Goal: Transaction & Acquisition: Purchase product/service

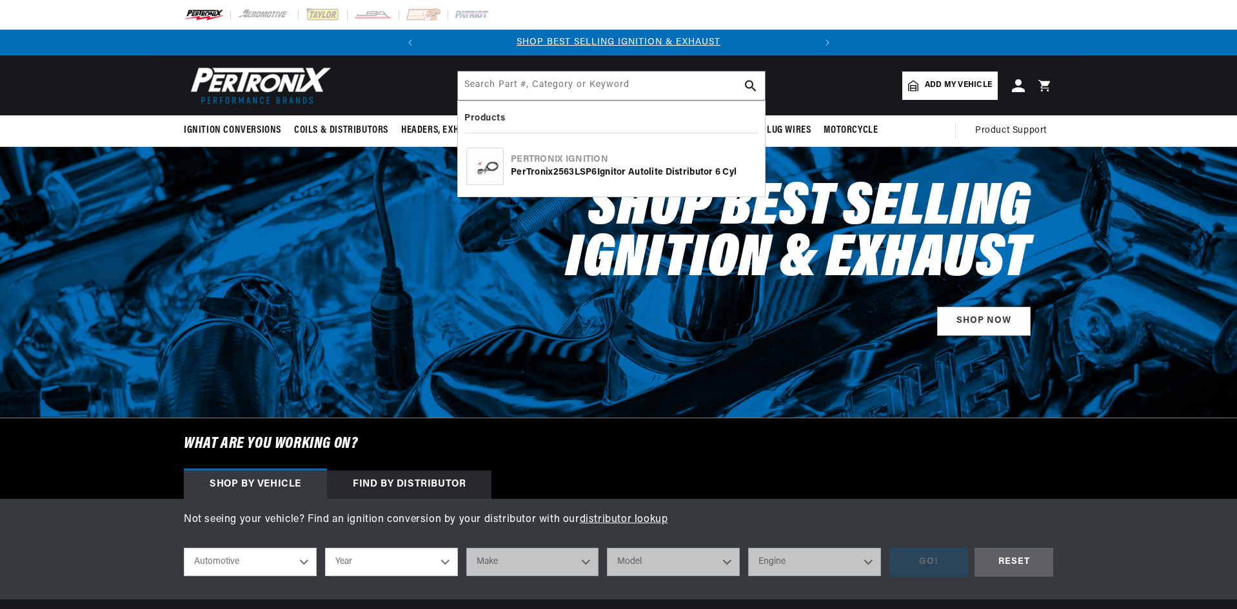
click at [519, 91] on input "text" at bounding box center [611, 86] width 307 height 28
type input "2563LSP6"
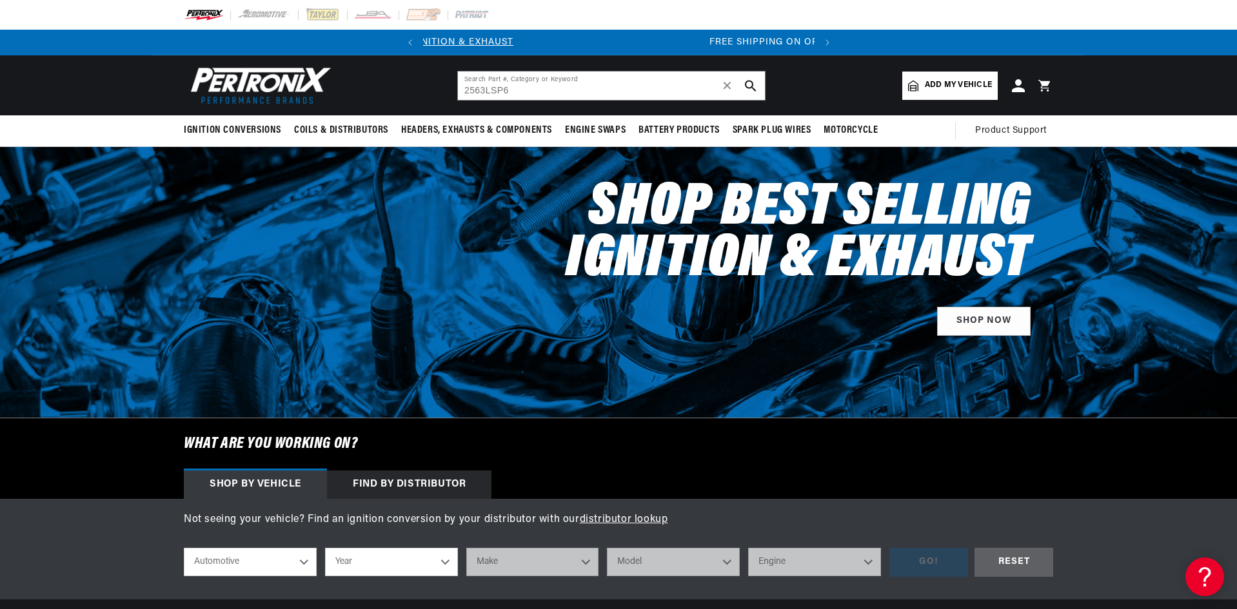
scroll to position [0, 355]
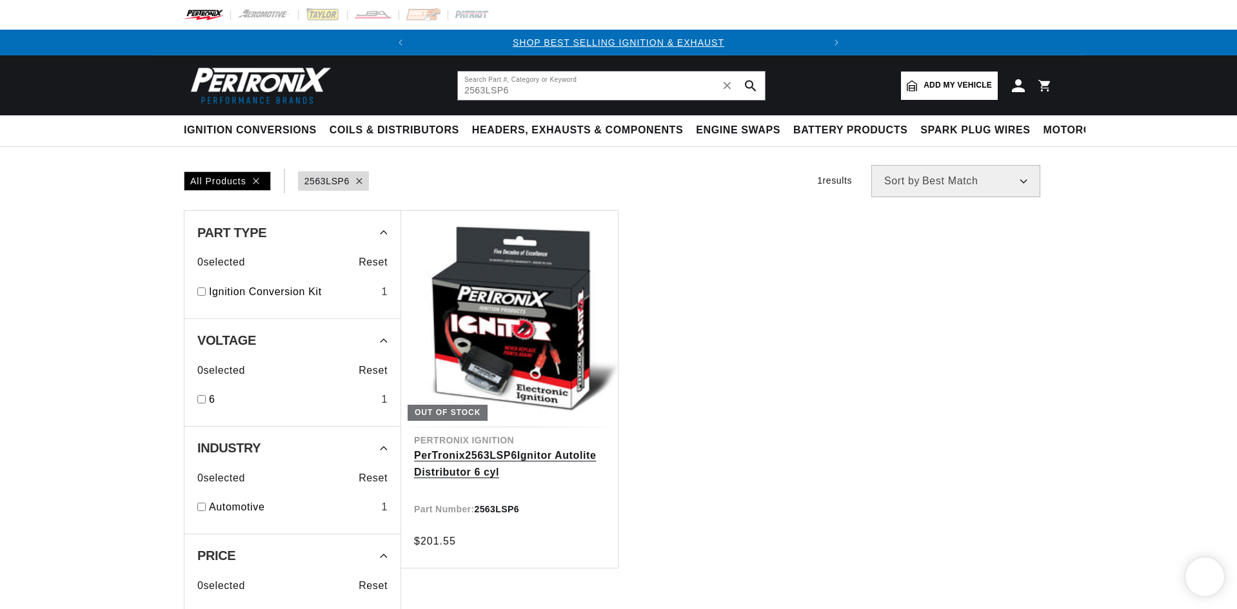
click at [526, 465] on link "PerTronix 2563LSP6 Ignitor Autolite Distributor 6 cyl" at bounding box center [509, 463] width 191 height 33
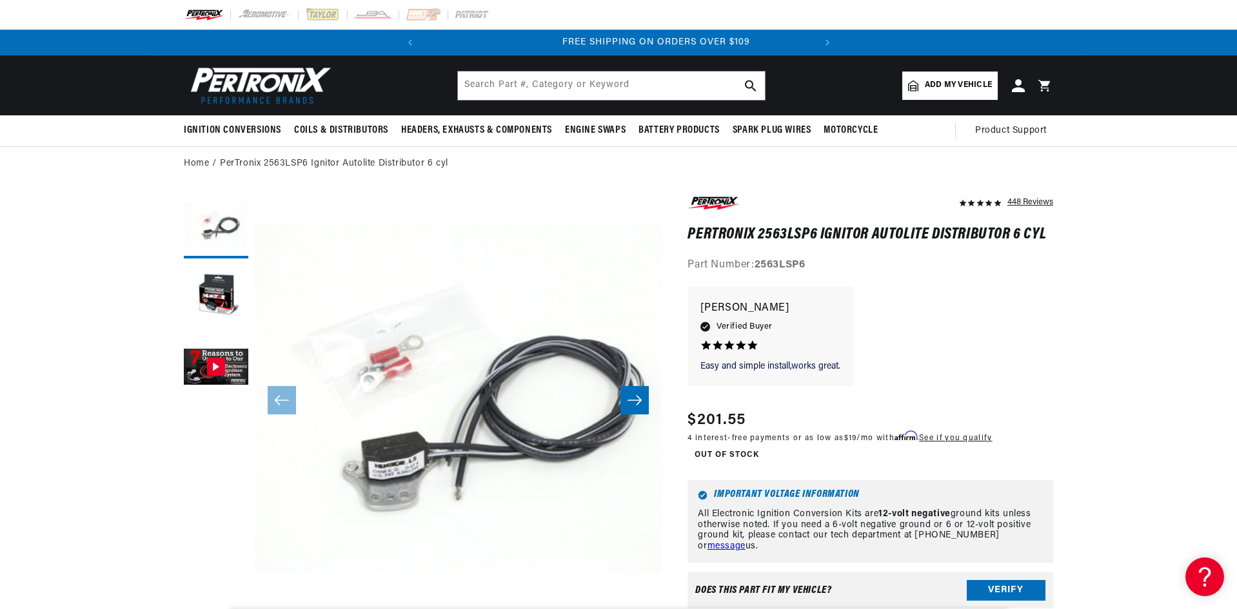
scroll to position [0, 391]
click at [937, 317] on div "Easy and simple install,works great. Easy and simple install,works great. David…" at bounding box center [870, 343] width 366 height 112
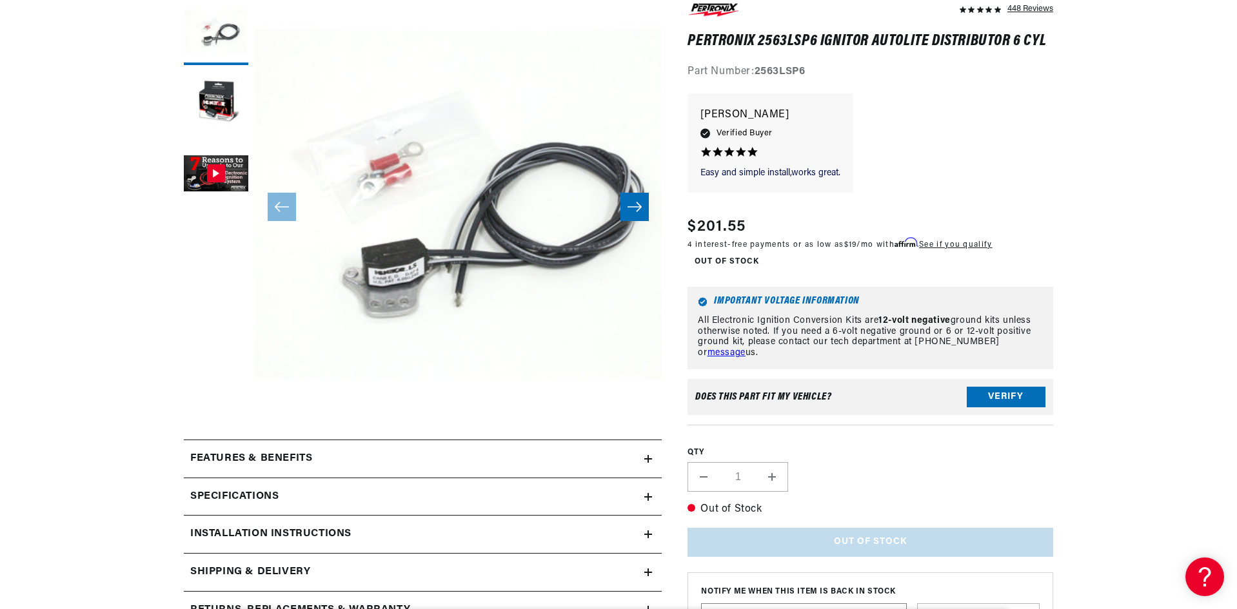
scroll to position [0, 0]
click at [799, 223] on div "Regular price $201.55" at bounding box center [839, 226] width 304 height 23
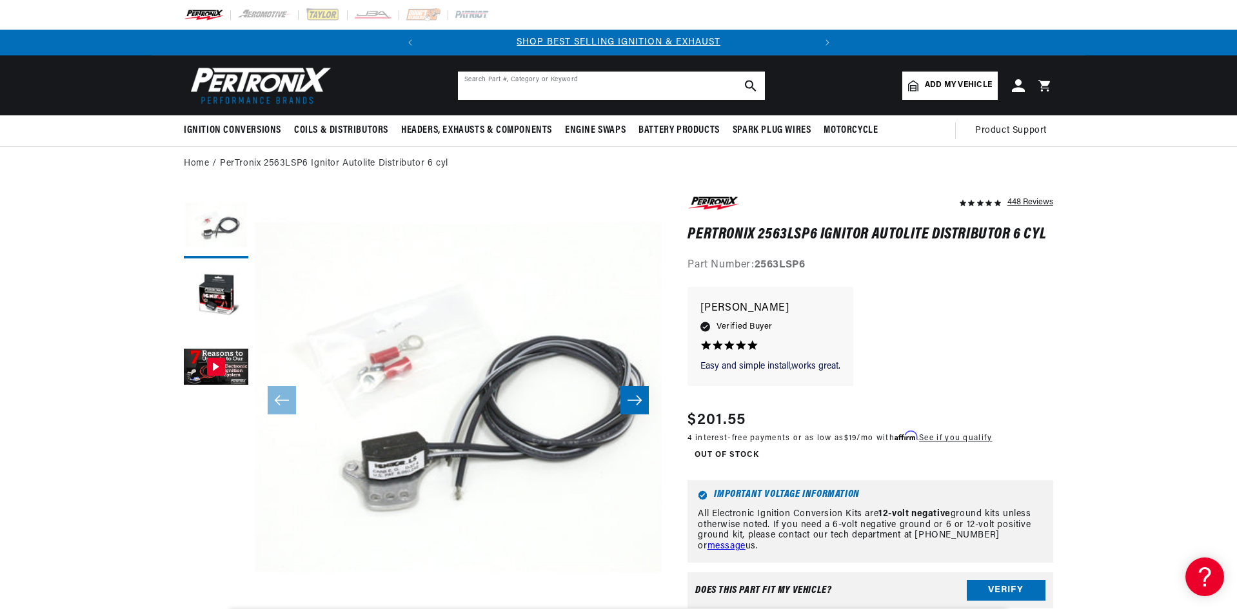
click at [524, 87] on input "text" at bounding box center [611, 86] width 307 height 28
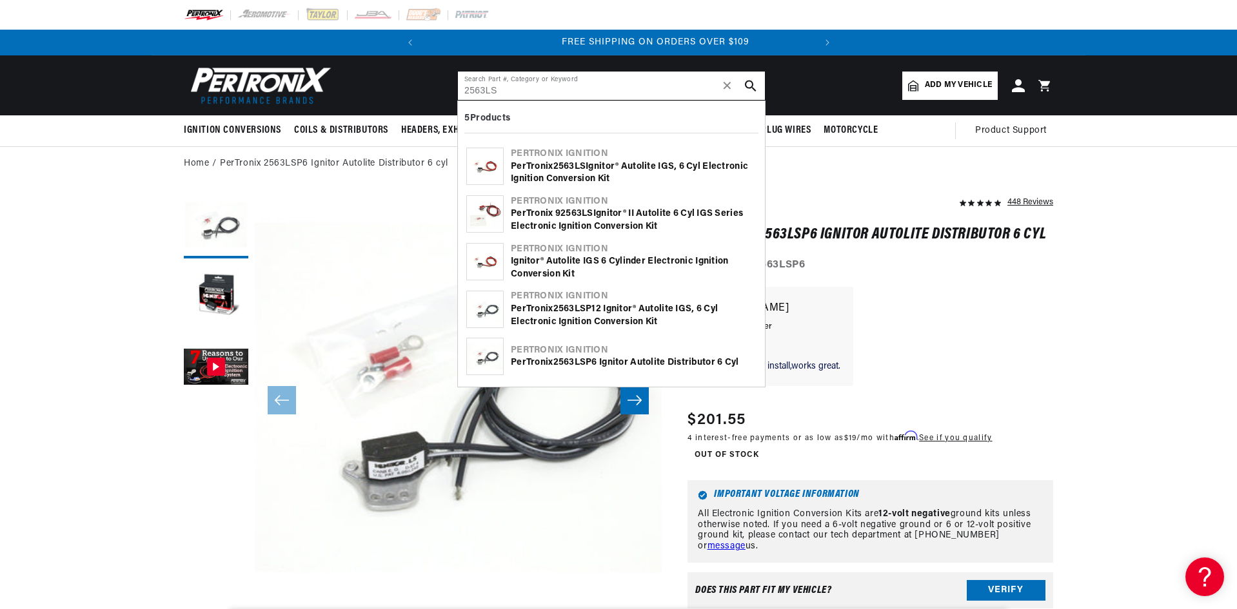
type input "2563LS"
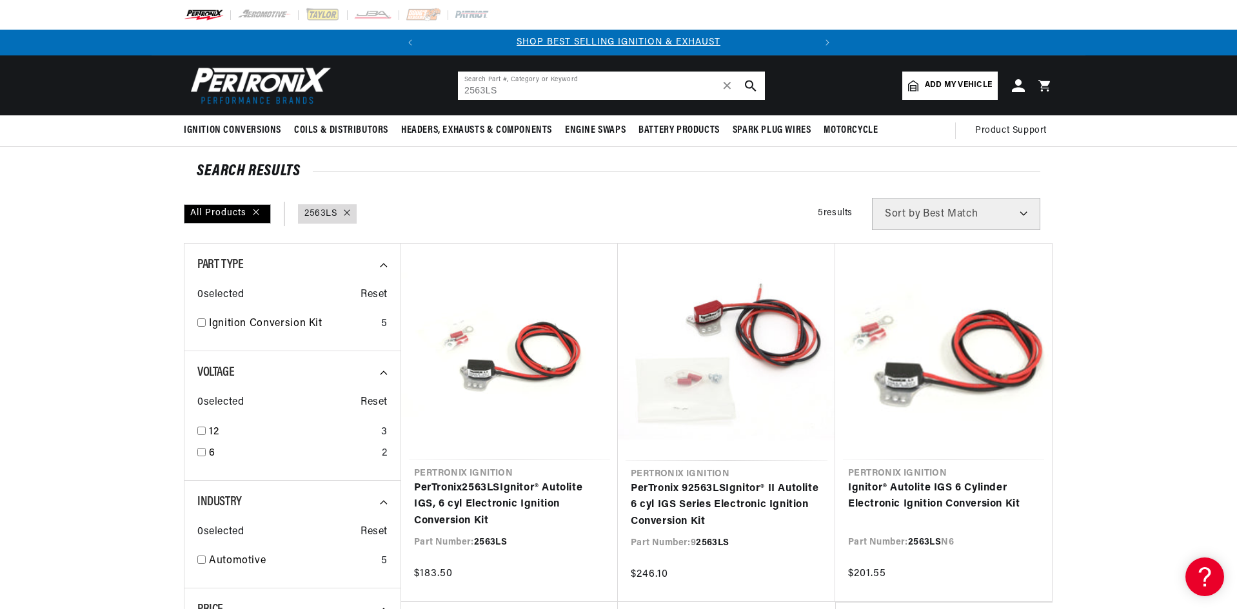
click at [519, 94] on input "2563LS" at bounding box center [611, 86] width 307 height 28
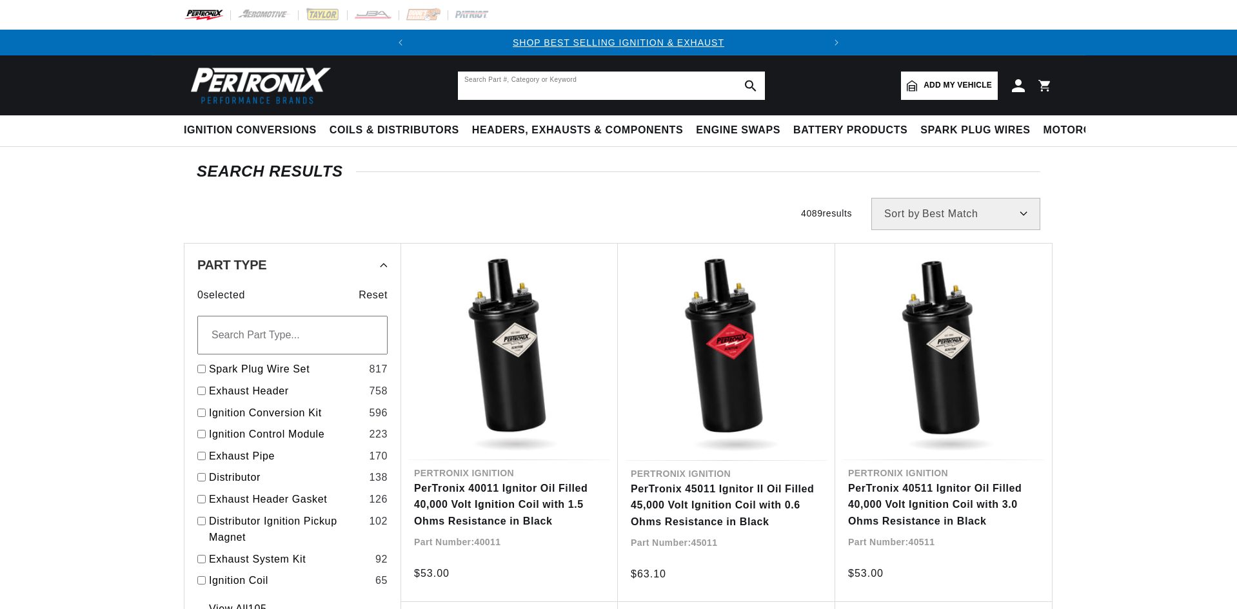
click at [519, 90] on input "text" at bounding box center [611, 86] width 307 height 28
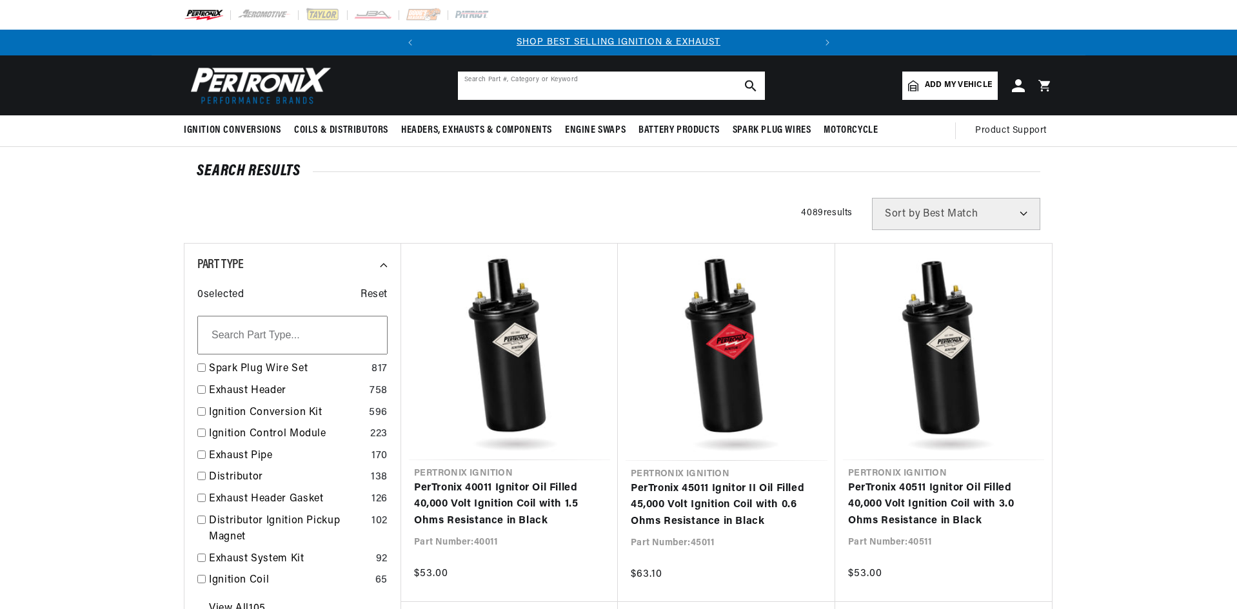
paste input "D2008"
type input "D2008"
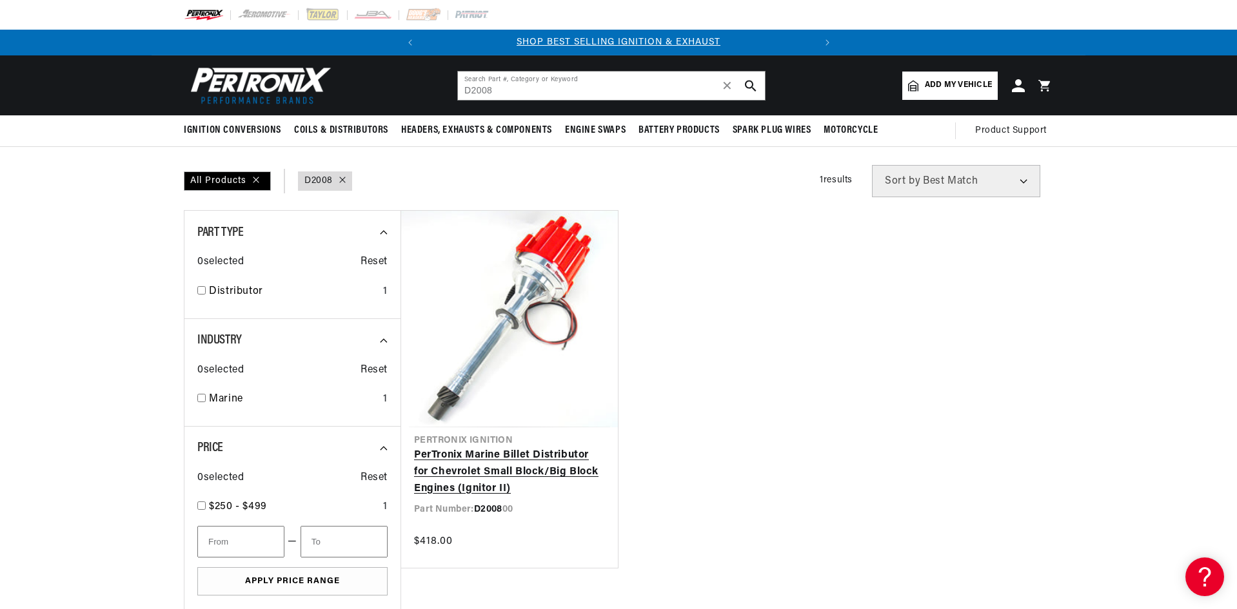
click at [558, 458] on link "PerTronix Marine Billet Distributor for Chevrolet Small Block/Big Block Engines…" at bounding box center [509, 472] width 191 height 50
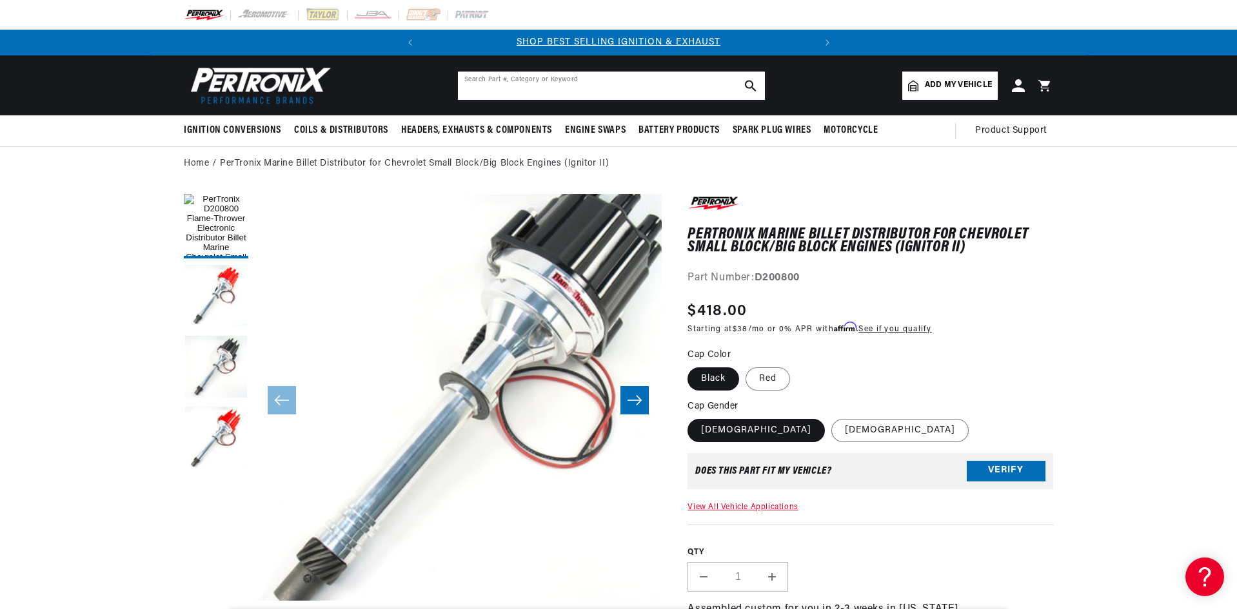
click at [544, 86] on input "text" at bounding box center [611, 86] width 307 height 28
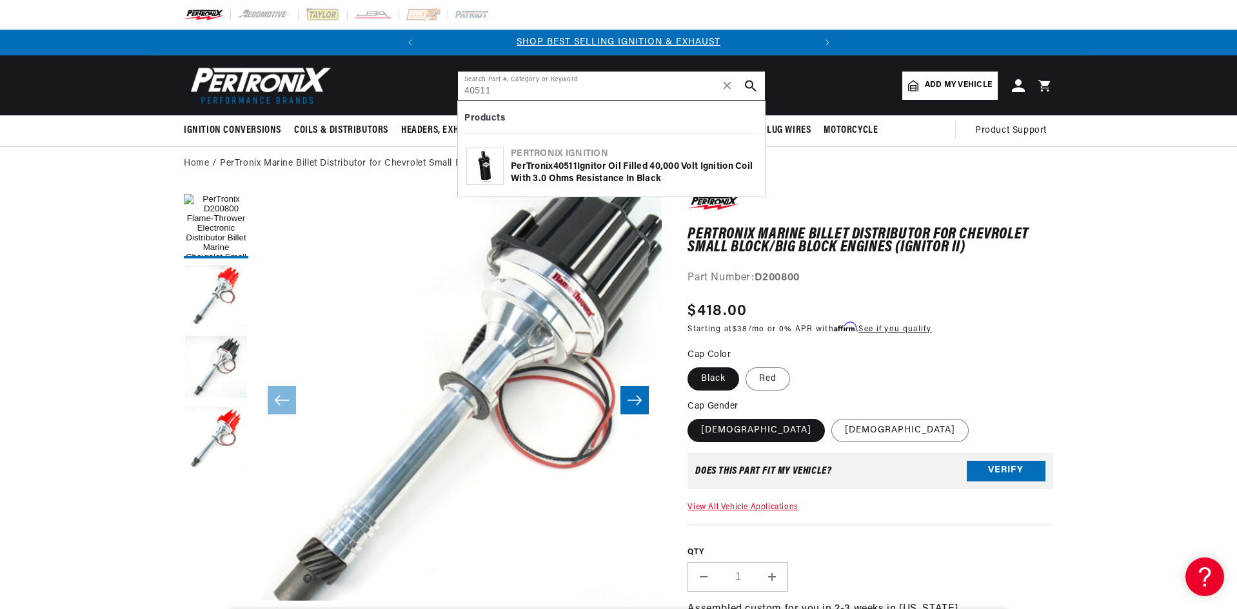
type input "40511"
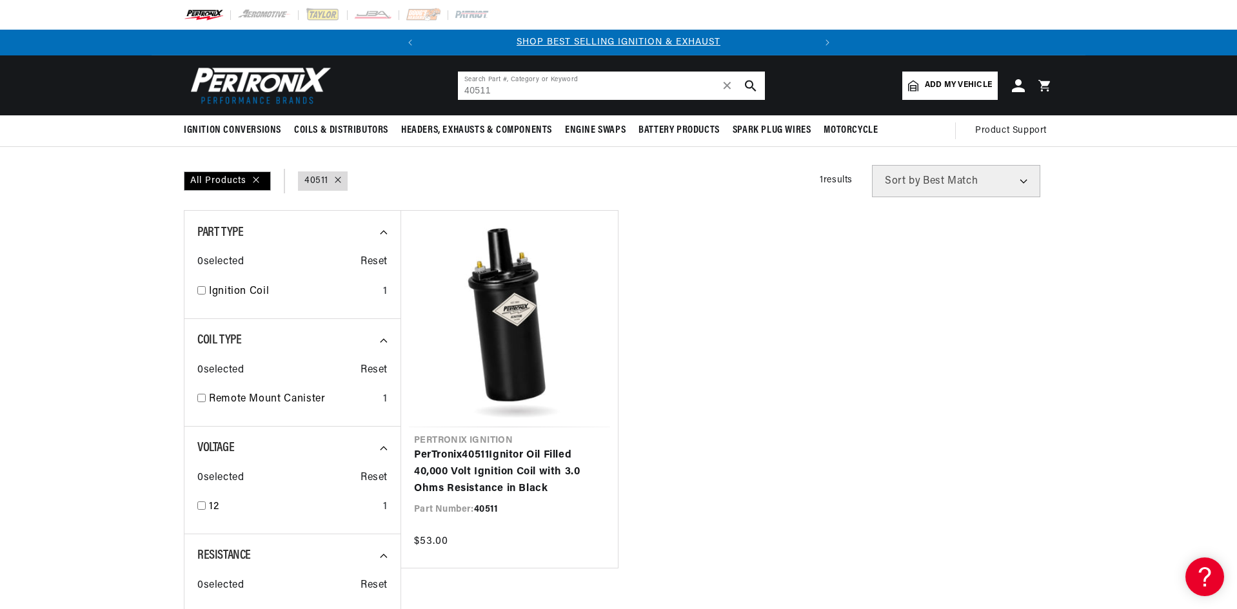
drag, startPoint x: 484, startPoint y: 93, endPoint x: 431, endPoint y: 92, distance: 52.9
click at [434, 93] on header "BETTER SEARCH RESULTS Add your vehicle's year, make, and model to find parts be…" at bounding box center [619, 85] width 934 height 60
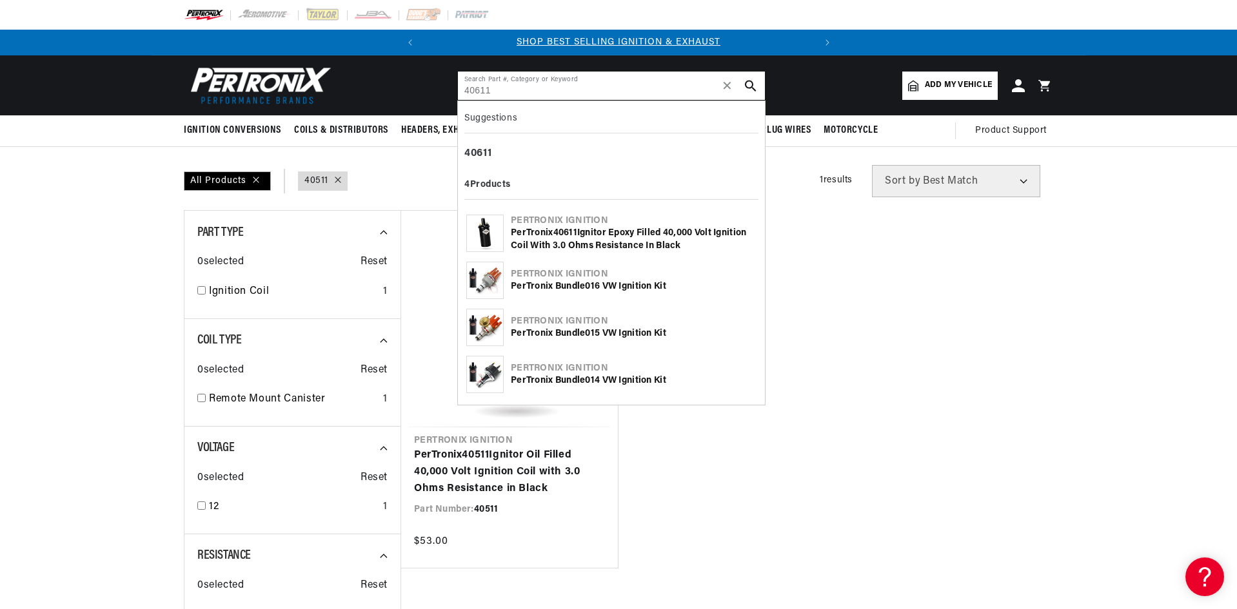
type input "40611"
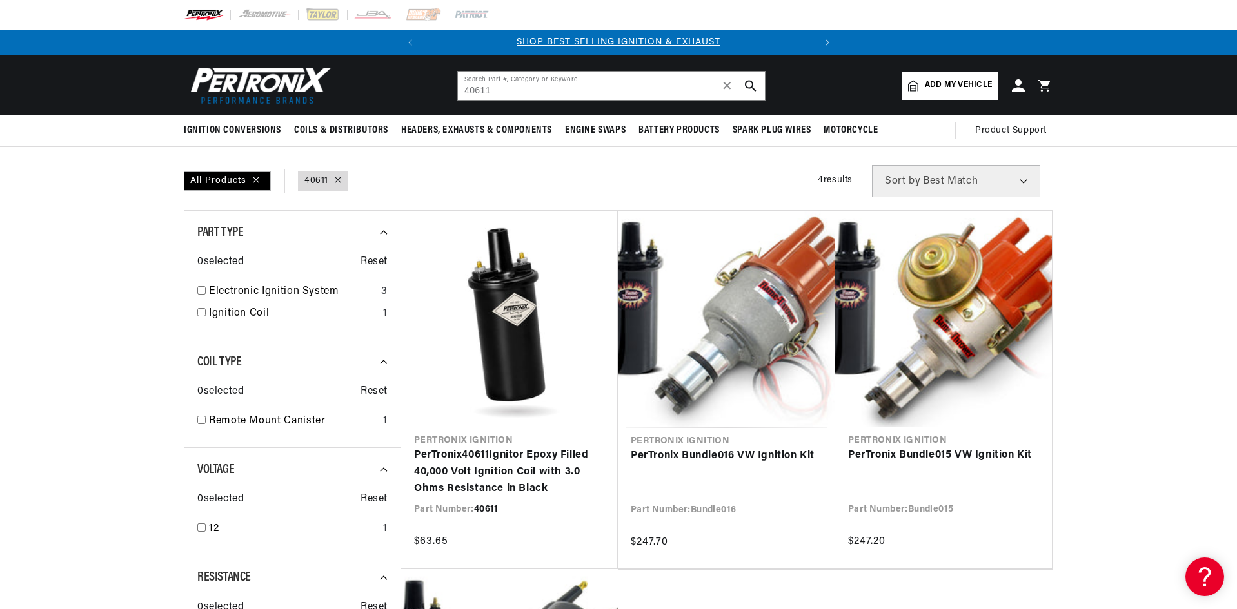
click at [667, 183] on div "All Products query : 40611 Filters 4 results Show Universal Parts Sort by Best …" at bounding box center [618, 181] width 869 height 32
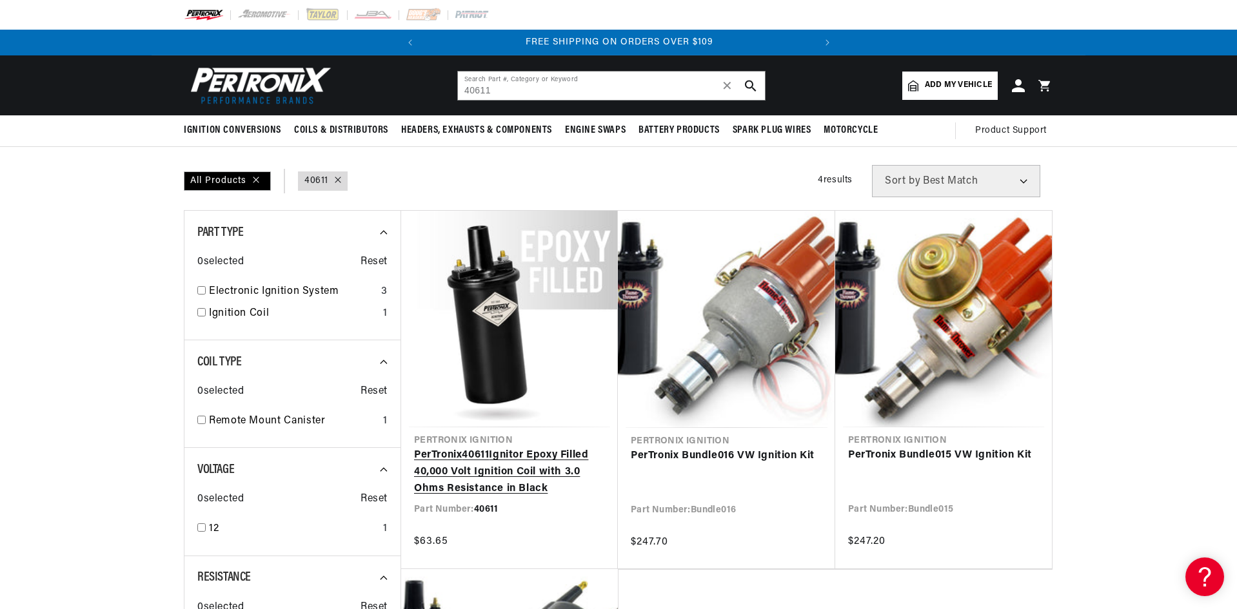
click at [490, 478] on link "PerTronix 40611 Ignitor Epoxy Filled 40,000 Volt Ignition Coil with 3.0 Ohms Re…" at bounding box center [509, 472] width 191 height 50
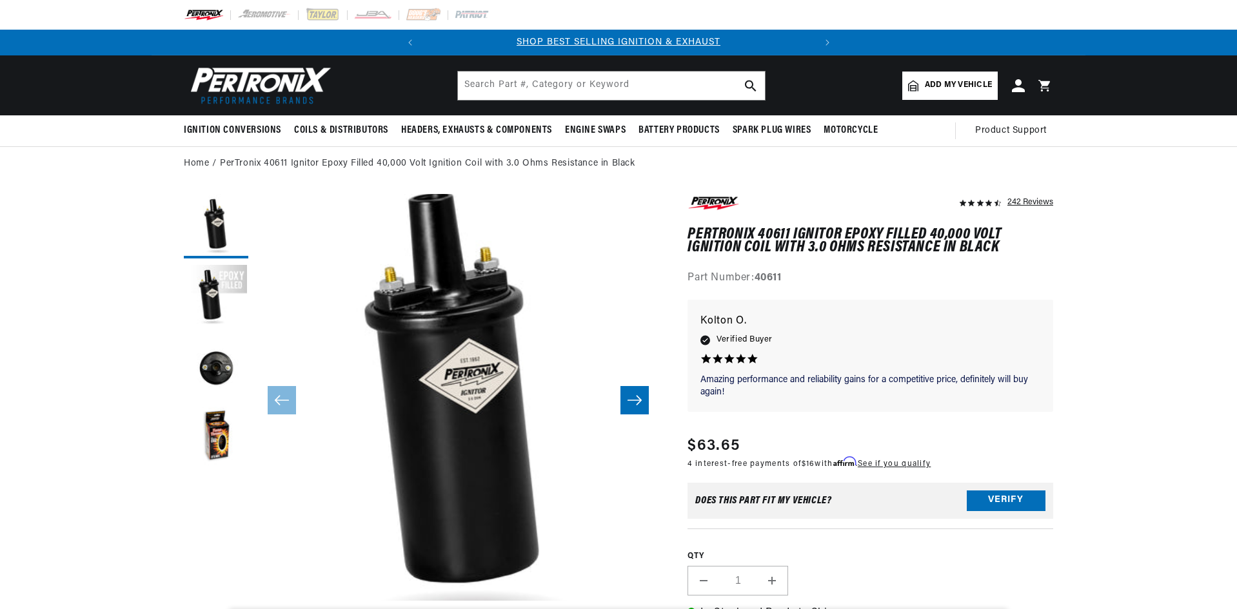
click at [825, 271] on div "Part Number: 40611" at bounding box center [870, 278] width 366 height 17
click at [529, 76] on input "text" at bounding box center [611, 86] width 307 height 28
paste input "45011"
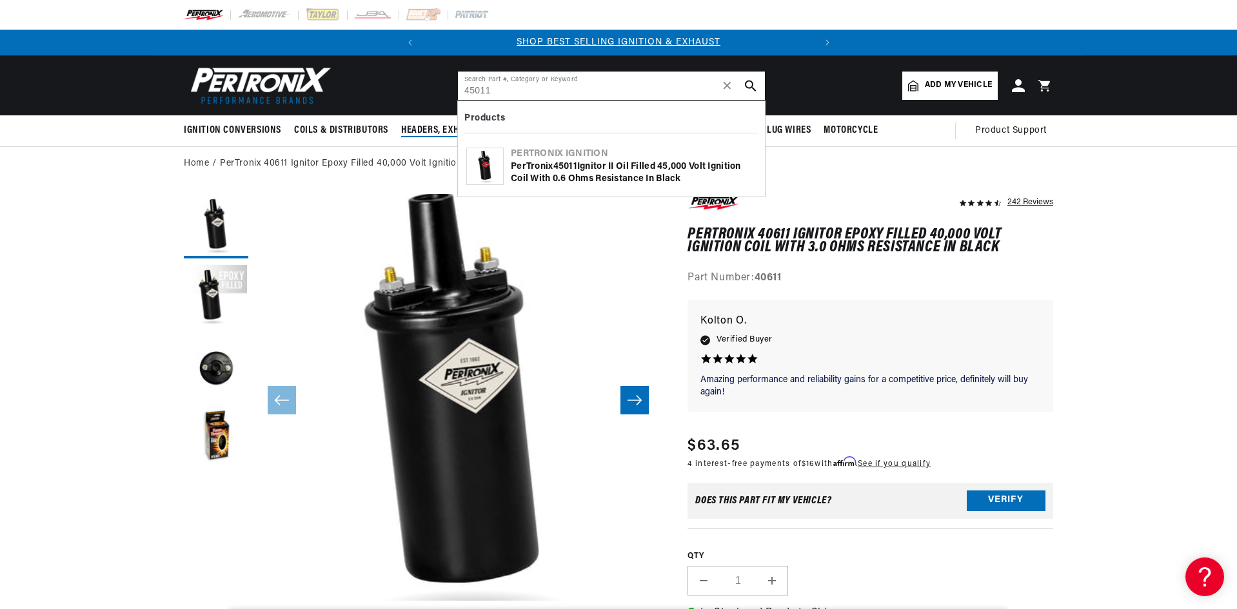
type input "45011"
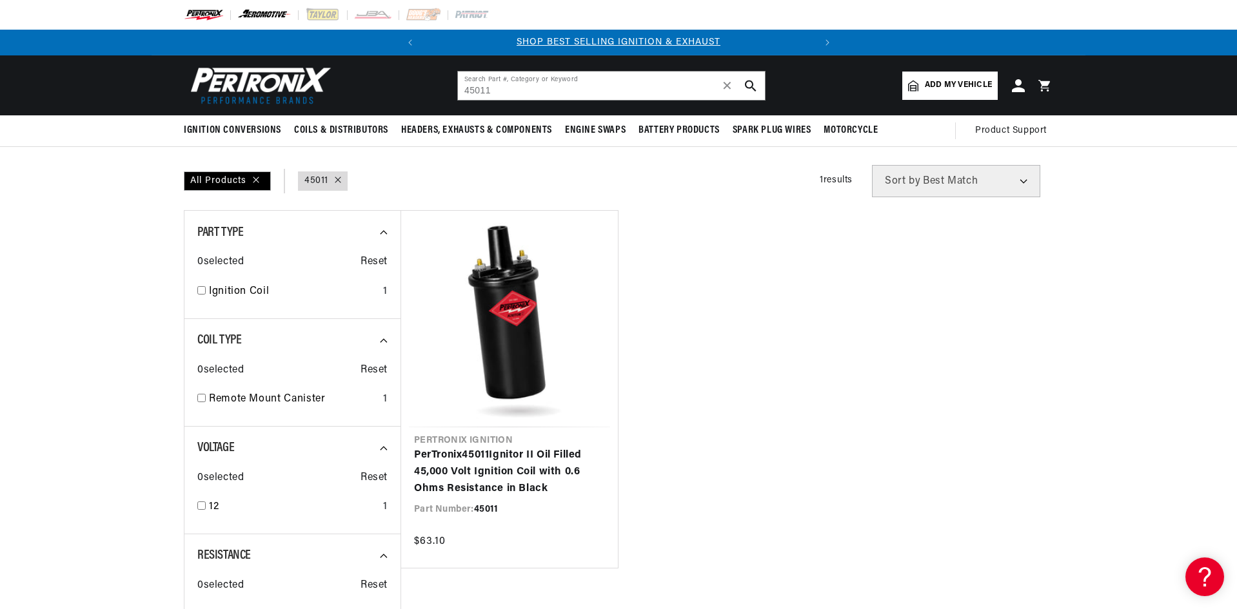
click at [270, 19] on img at bounding box center [264, 15] width 55 height 14
drag, startPoint x: 493, startPoint y: 92, endPoint x: 434, endPoint y: 101, distance: 60.0
click at [435, 101] on header "BETTER SEARCH RESULTS Add your vehicle's year, make, and model to find parts be…" at bounding box center [619, 85] width 934 height 60
type input "1820SY"
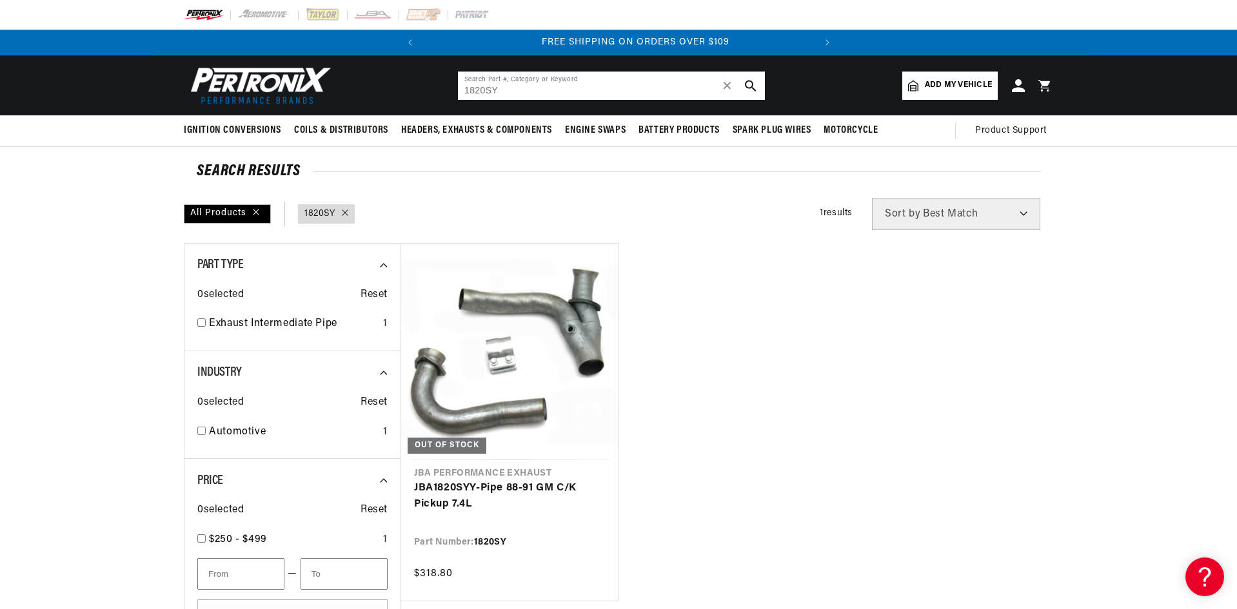
scroll to position [0, 391]
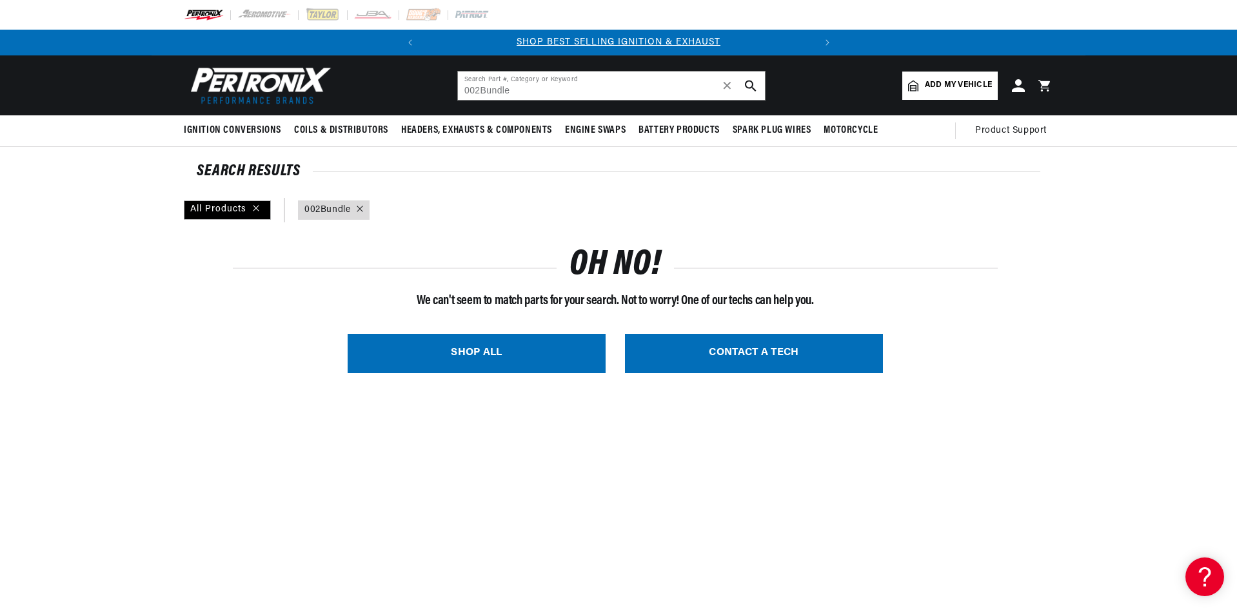
click at [480, 90] on input "002Bundle" at bounding box center [611, 86] width 307 height 28
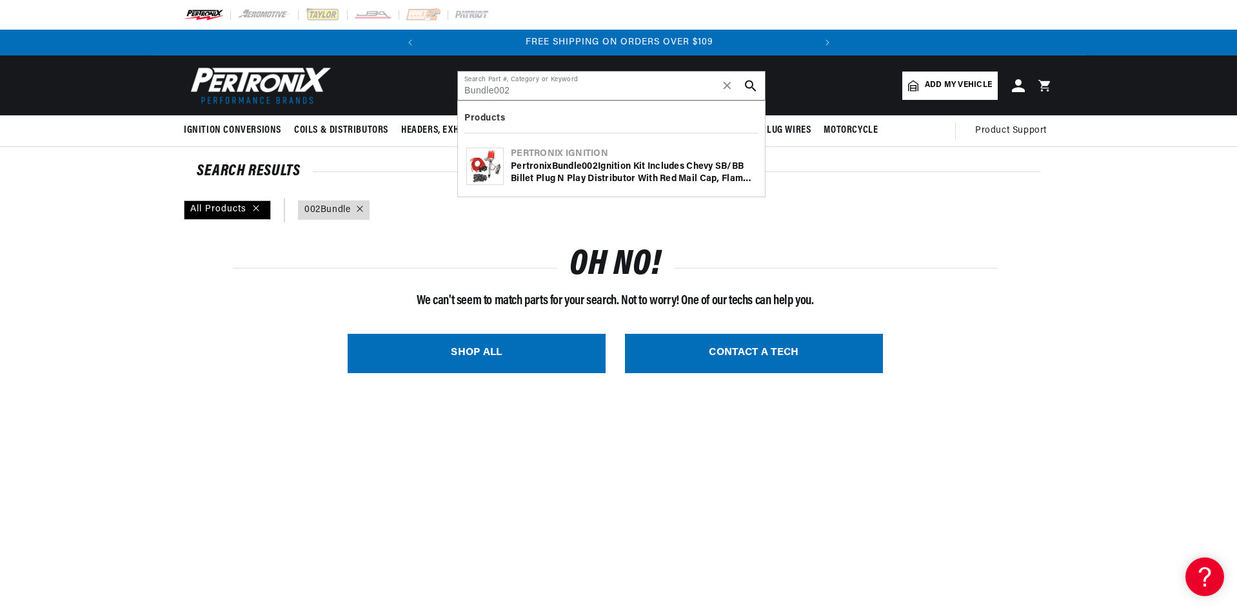
type input "Bundle002"
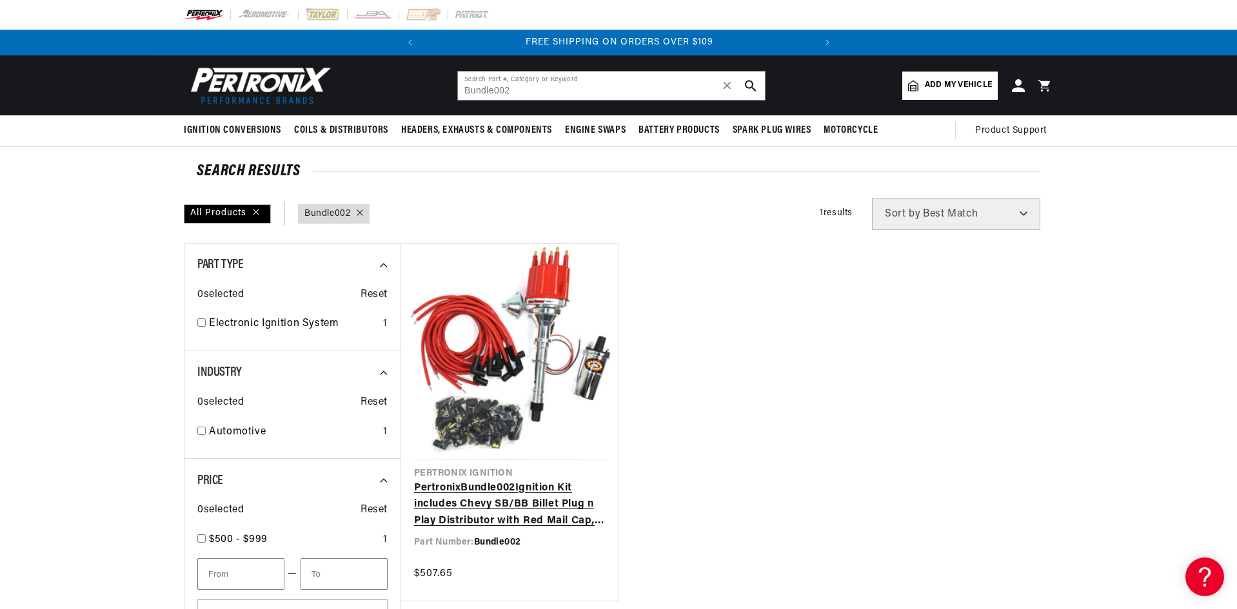
click at [553, 494] on link "Pertronix Bundle002 Ignition Kit includes Chevy SB/BB Billet Plug n Play Distri…" at bounding box center [509, 505] width 191 height 50
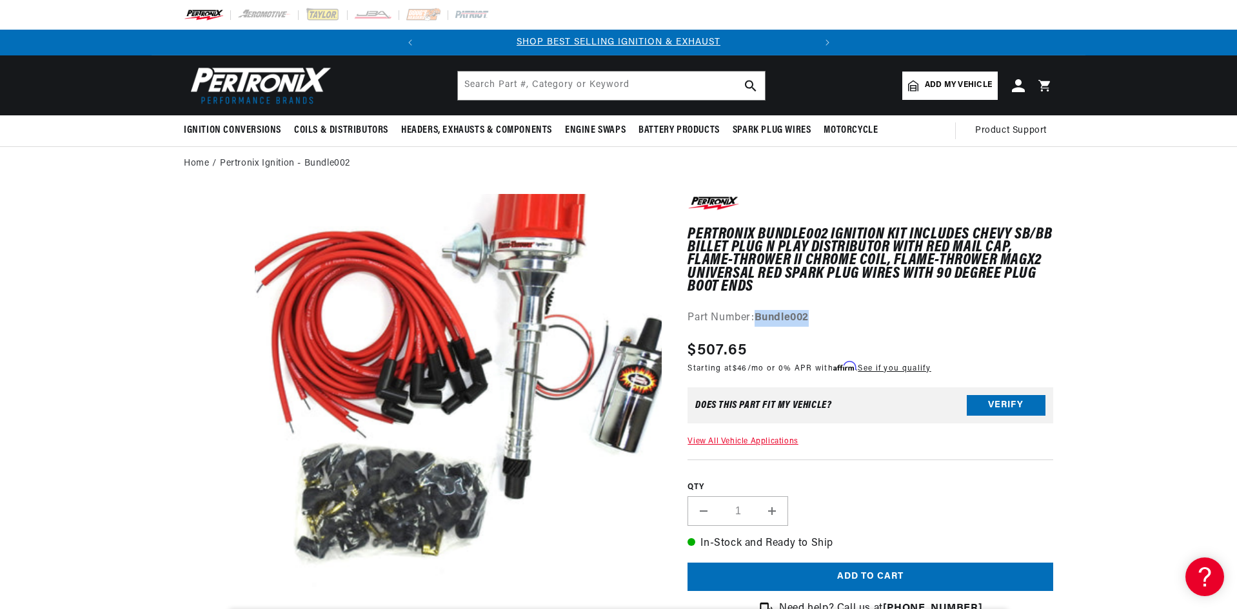
drag, startPoint x: 819, startPoint y: 315, endPoint x: 755, endPoint y: 315, distance: 63.8
click at [755, 315] on div "Part Number: Bundle002" at bounding box center [870, 318] width 366 height 17
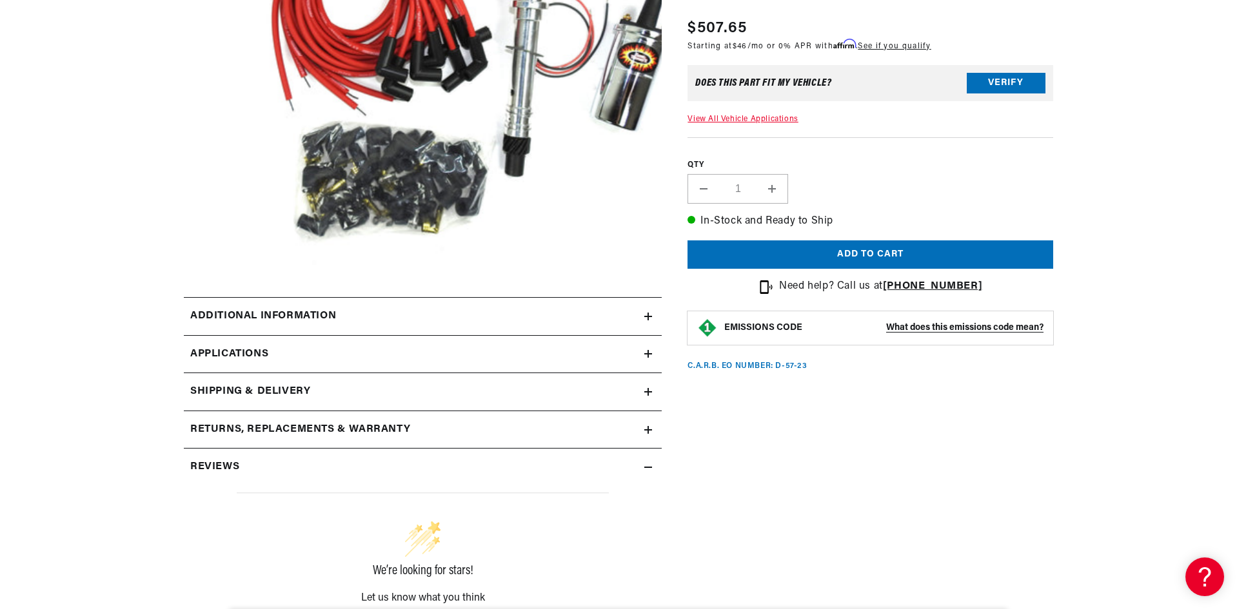
click at [907, 189] on div "QTY Decrease quantity for Pertronix Bundle002 Ignition Kit includes Chevy SB/BB…" at bounding box center [870, 170] width 366 height 67
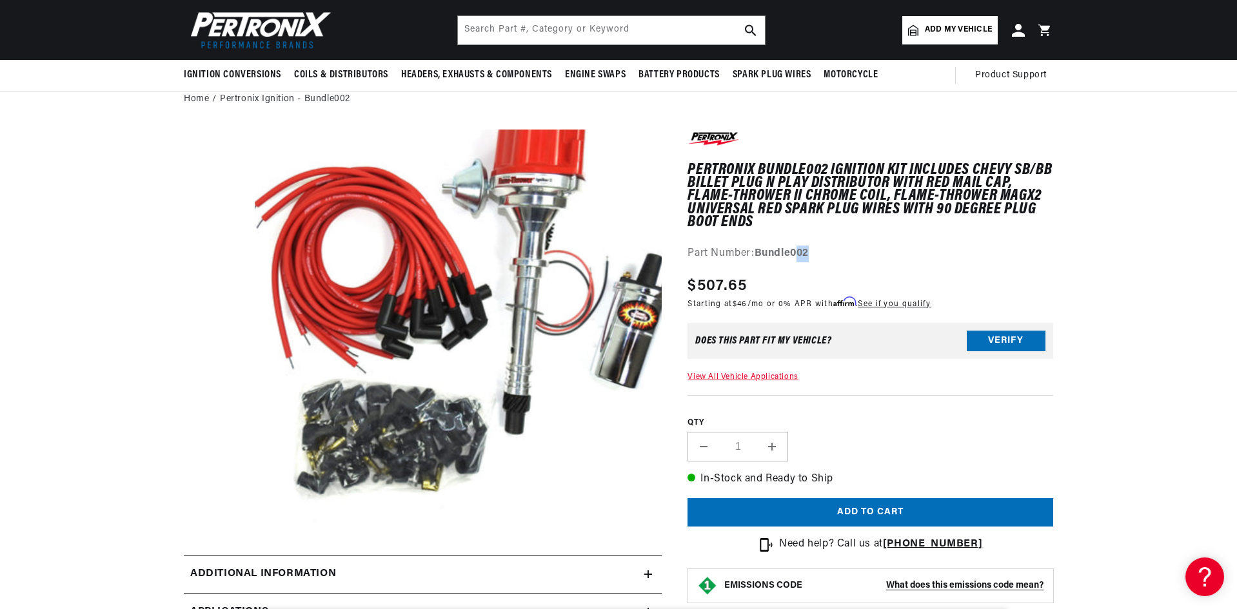
scroll to position [0, 391]
drag, startPoint x: 816, startPoint y: 254, endPoint x: 760, endPoint y: 249, distance: 56.3
click at [760, 249] on div "Part Number: Bundle002" at bounding box center [870, 254] width 366 height 17
click at [1066, 219] on section "Pertronix Bundle002 Ignition Kit includes Chevy SB/BB Billet Plug n Play Distri…" at bounding box center [619, 560] width 934 height 887
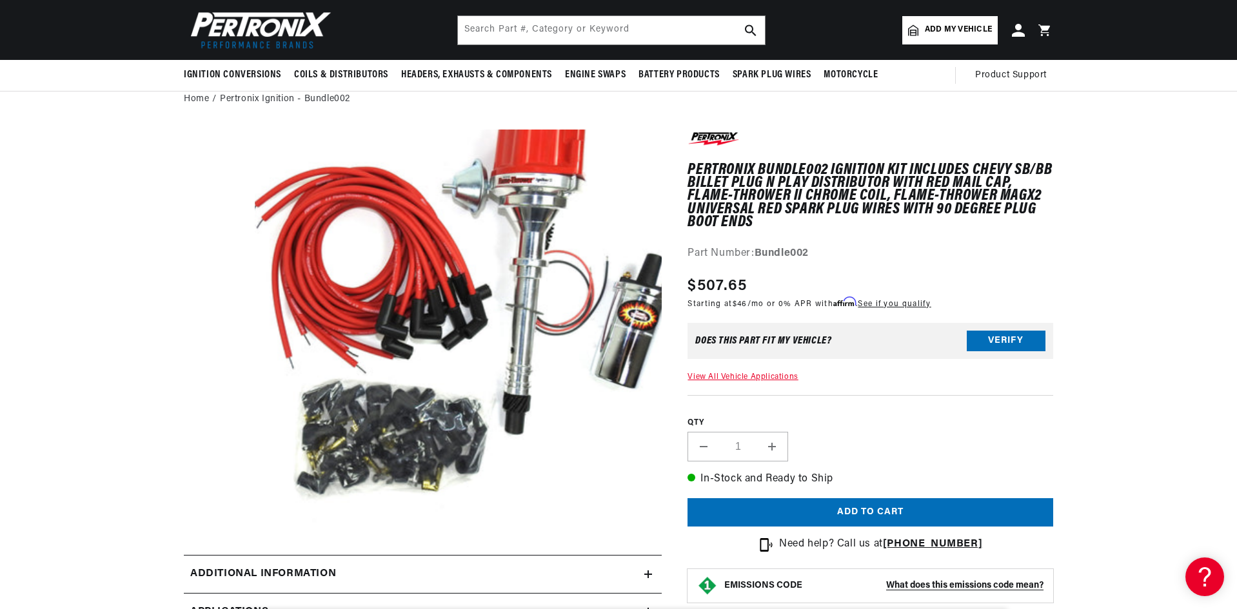
scroll to position [0, 391]
drag, startPoint x: 821, startPoint y: 255, endPoint x: 757, endPoint y: 254, distance: 63.8
click at [757, 254] on div "Part Number: Bundle002" at bounding box center [870, 254] width 366 height 17
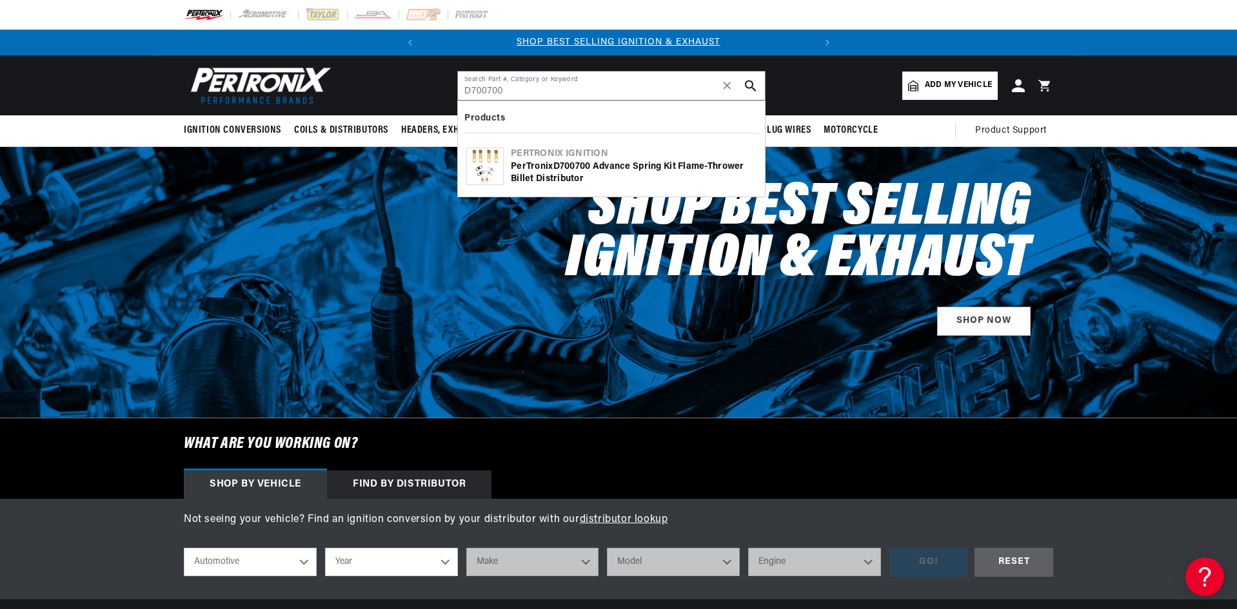
type input "D700700"
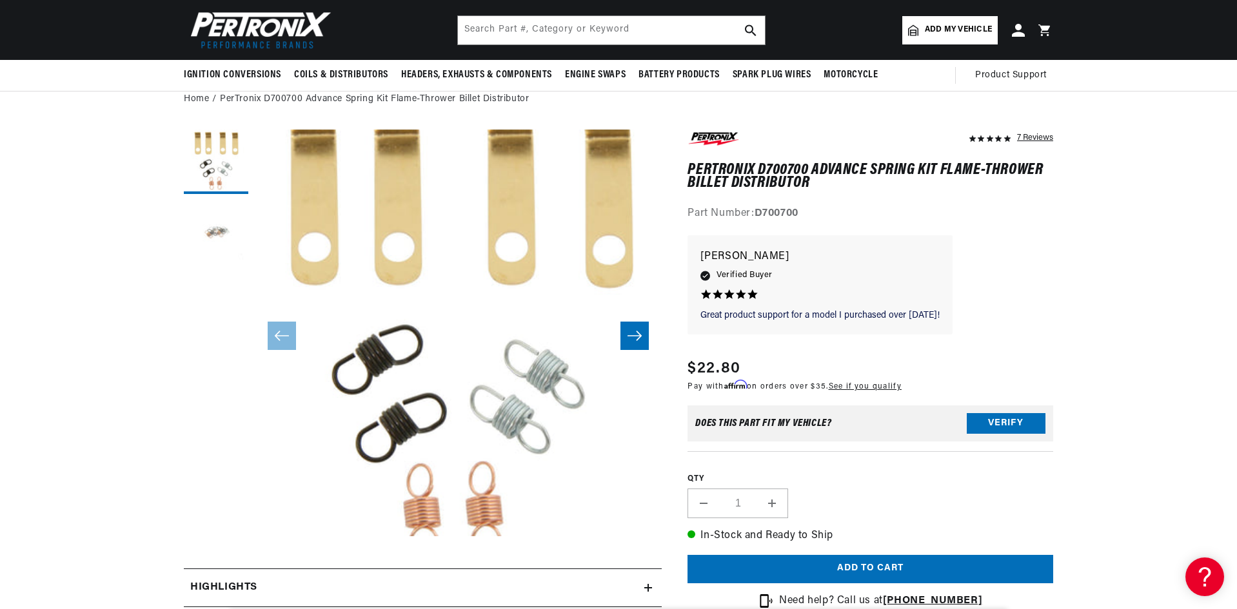
click at [223, 218] on button "Load image 2 in gallery view" at bounding box center [216, 233] width 64 height 64
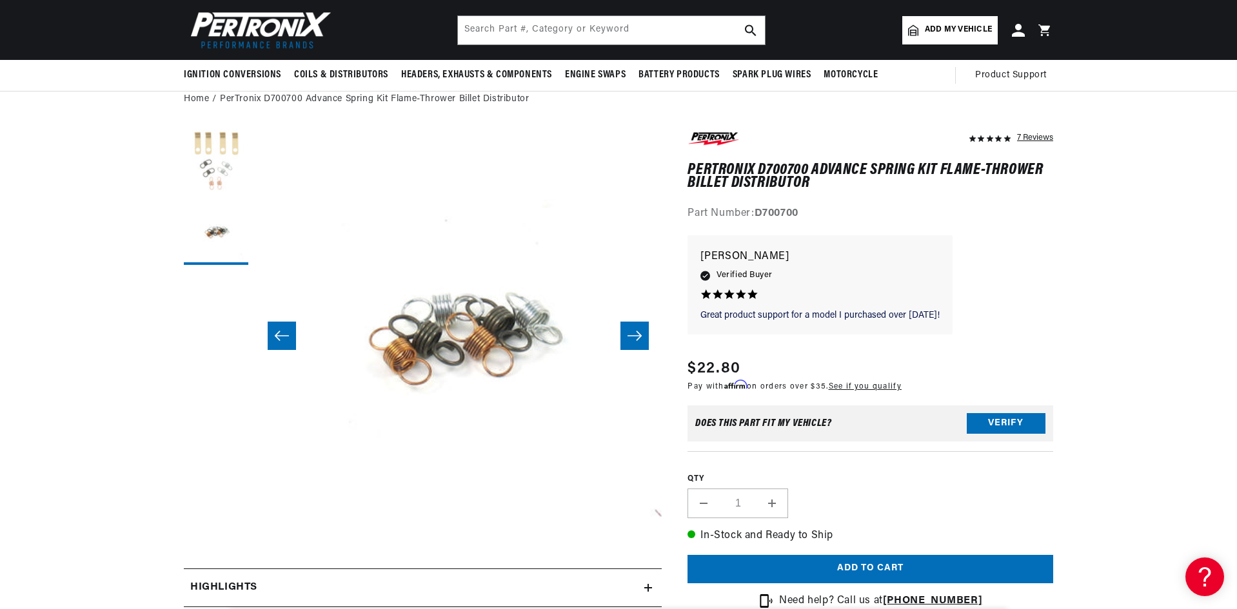
scroll to position [0, 391]
click at [199, 161] on button "Load image 1 in gallery view" at bounding box center [216, 162] width 64 height 64
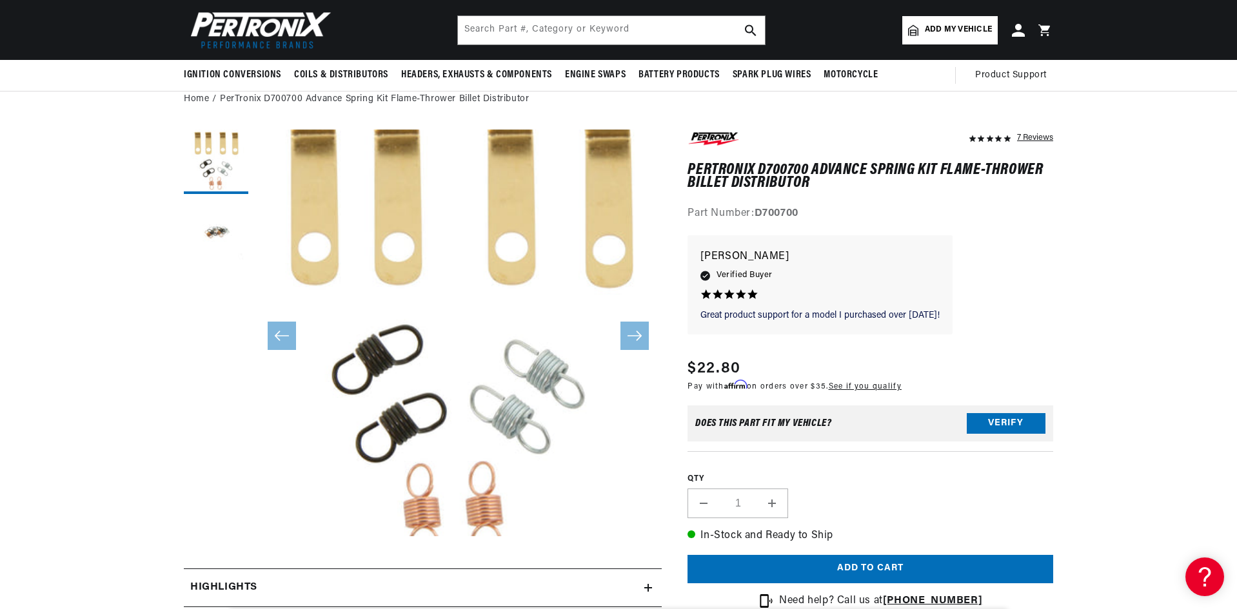
scroll to position [0, 0]
drag, startPoint x: 721, startPoint y: 362, endPoint x: 673, endPoint y: 369, distance: 48.1
